Goal: Check status

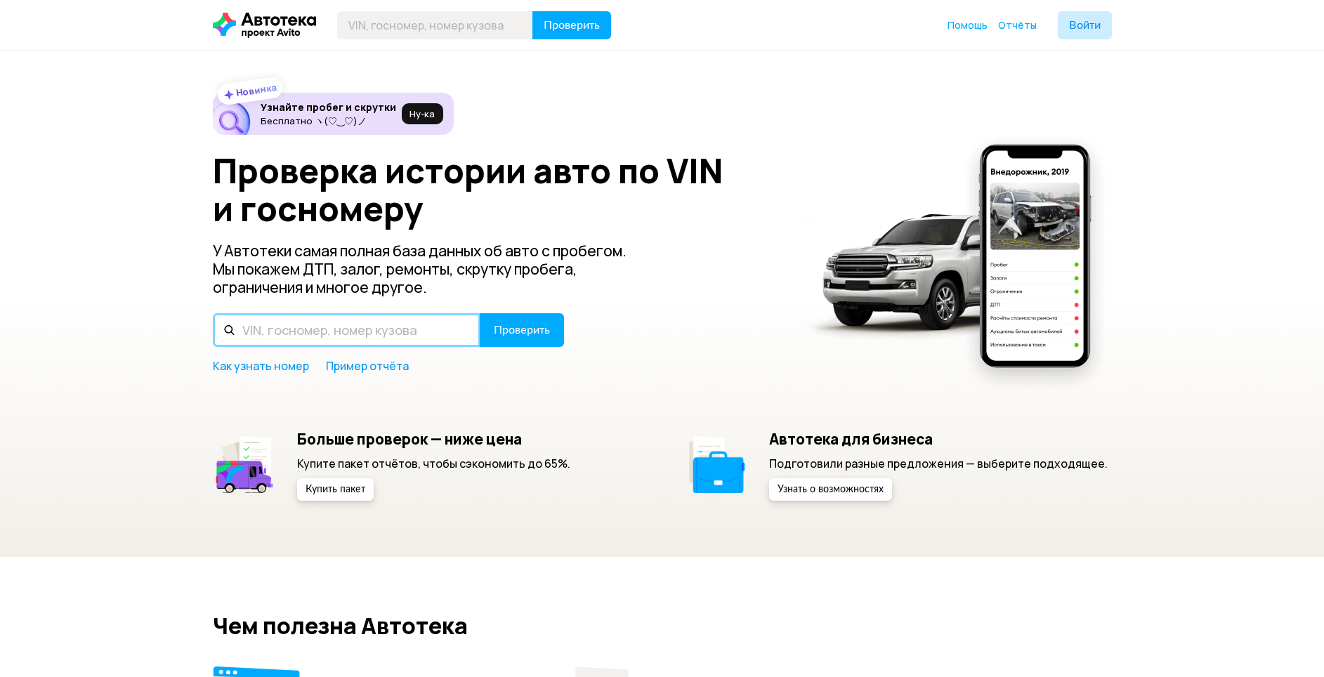
click at [350, 339] on input "text" at bounding box center [347, 330] width 268 height 34
type input "О"
type input "[US_VEHICLE_IDENTIFICATION_NUMBER]"
click at [480, 313] on button "Проверить" at bounding box center [522, 330] width 84 height 34
click at [355, 337] on input "text" at bounding box center [347, 330] width 268 height 34
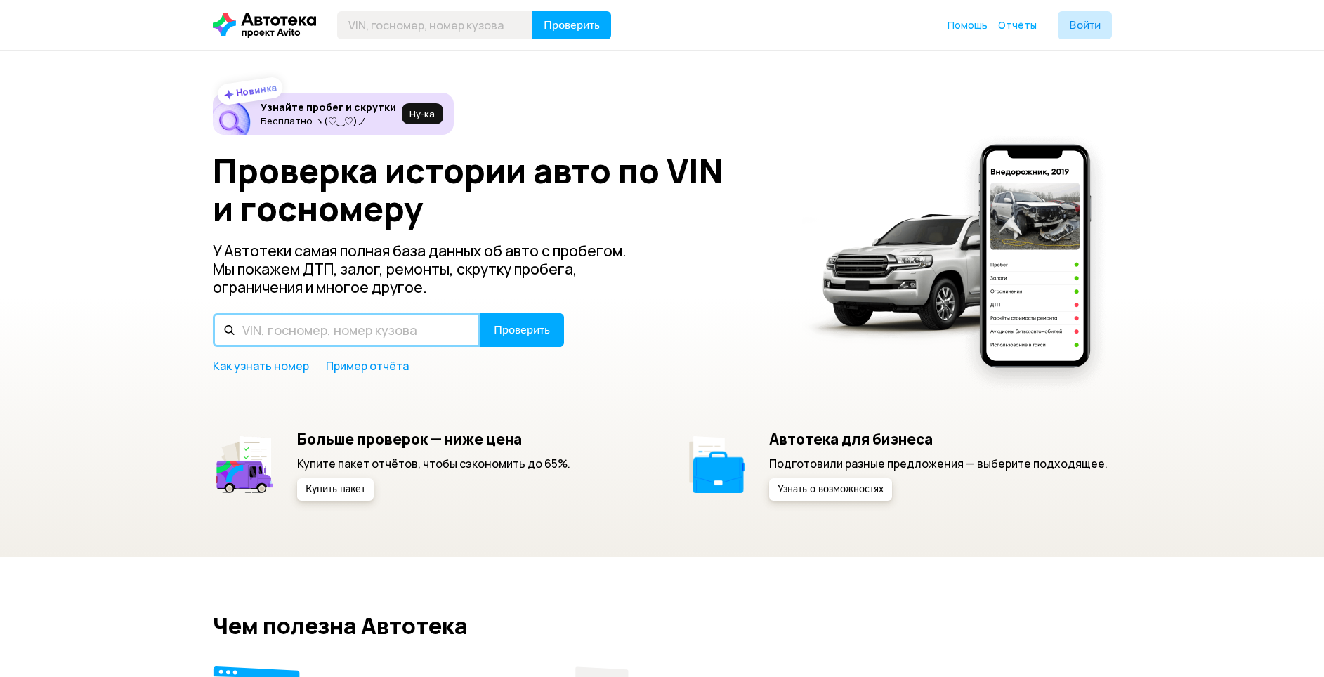
type input "L"
type input "[US_VEHICLE_IDENTIFICATION_NUMBER]"
click at [480, 313] on button "Проверить" at bounding box center [522, 330] width 84 height 34
